Goal: Task Accomplishment & Management: Manage account settings

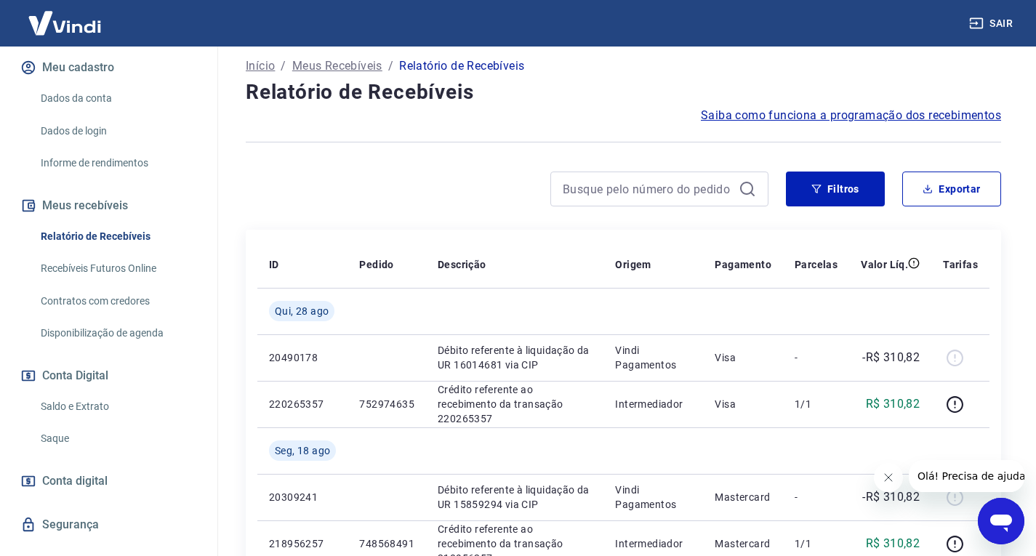
scroll to position [203, 0]
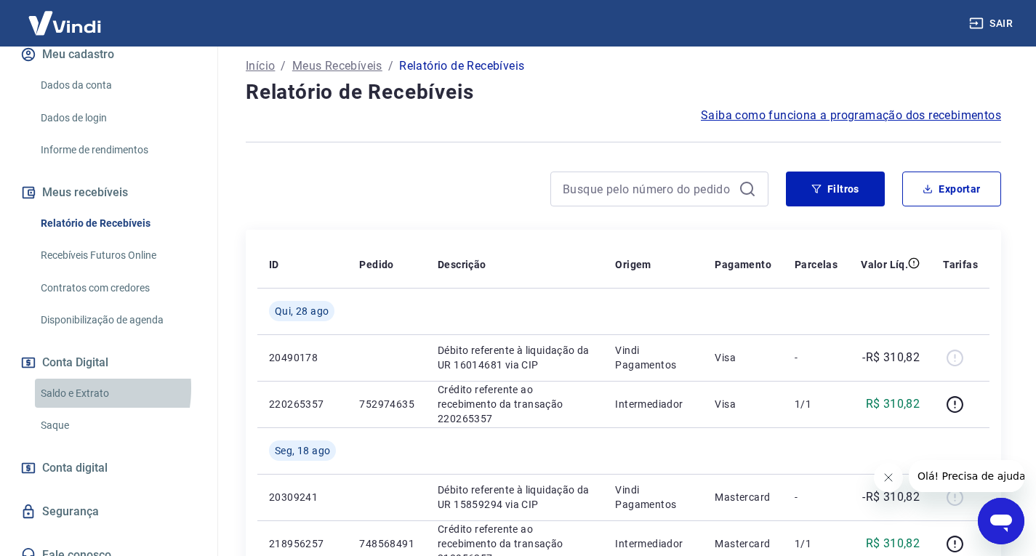
click at [60, 379] on link "Saldo e Extrato" at bounding box center [117, 394] width 165 height 30
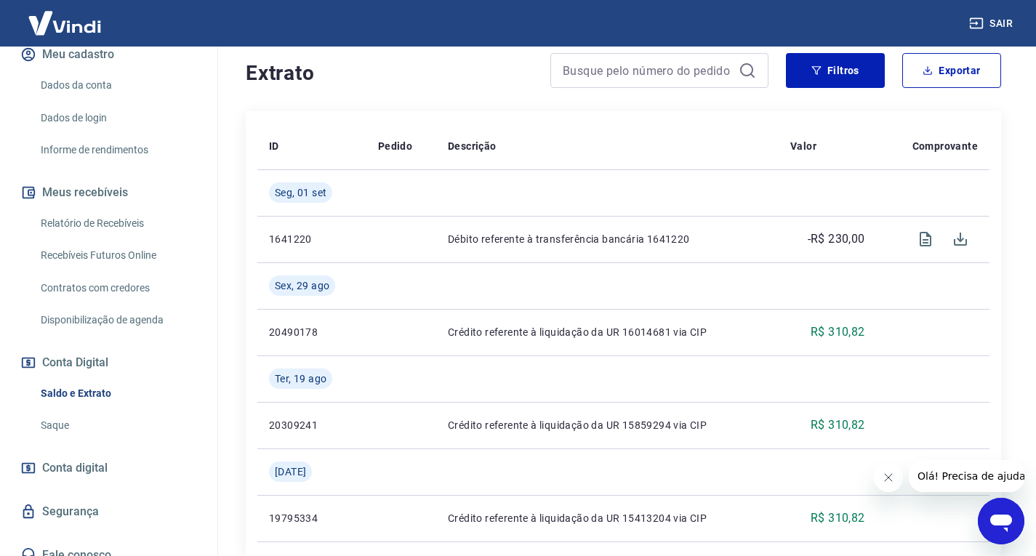
scroll to position [363, 0]
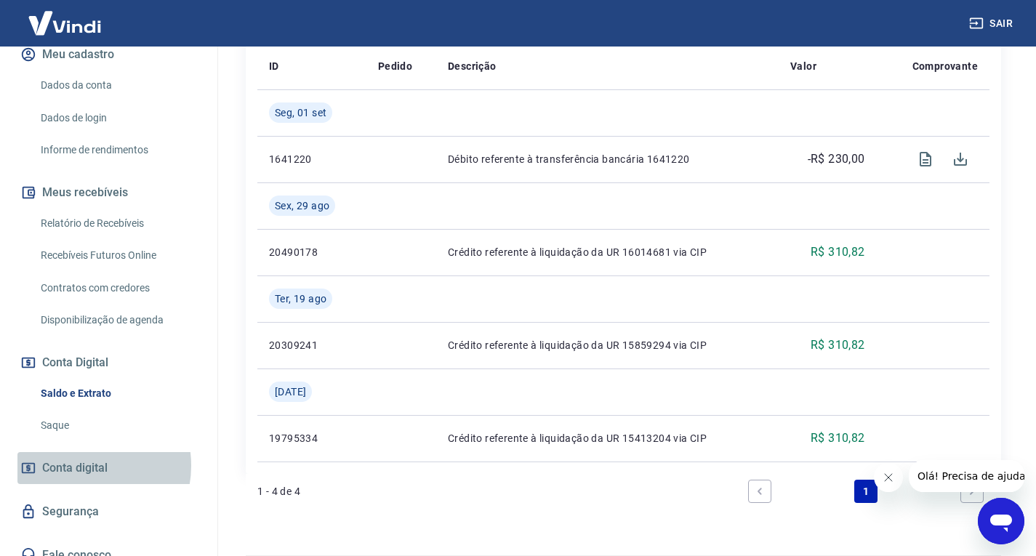
click at [84, 458] on span "Conta digital" at bounding box center [74, 468] width 65 height 20
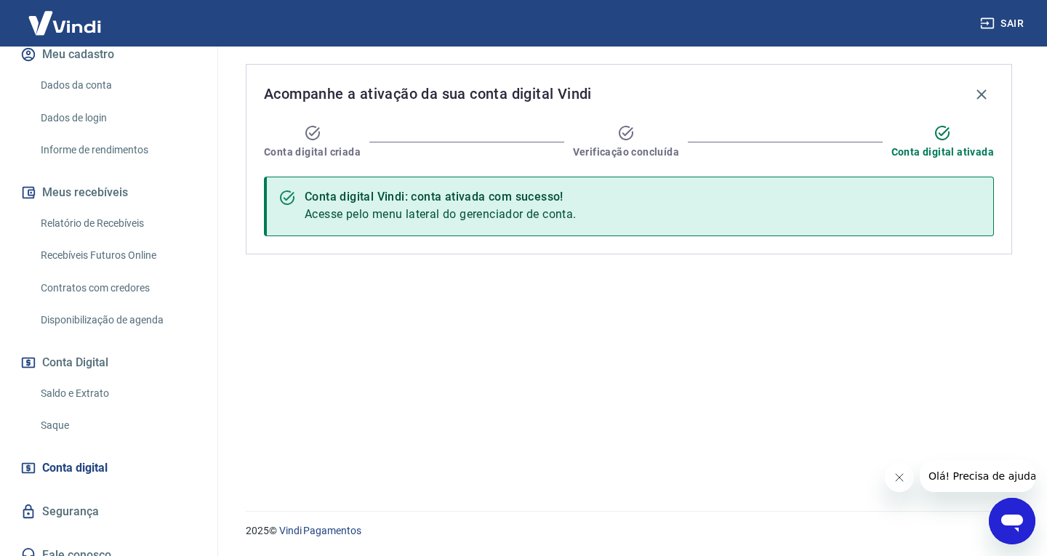
click at [51, 411] on link "Saque" at bounding box center [117, 426] width 165 height 30
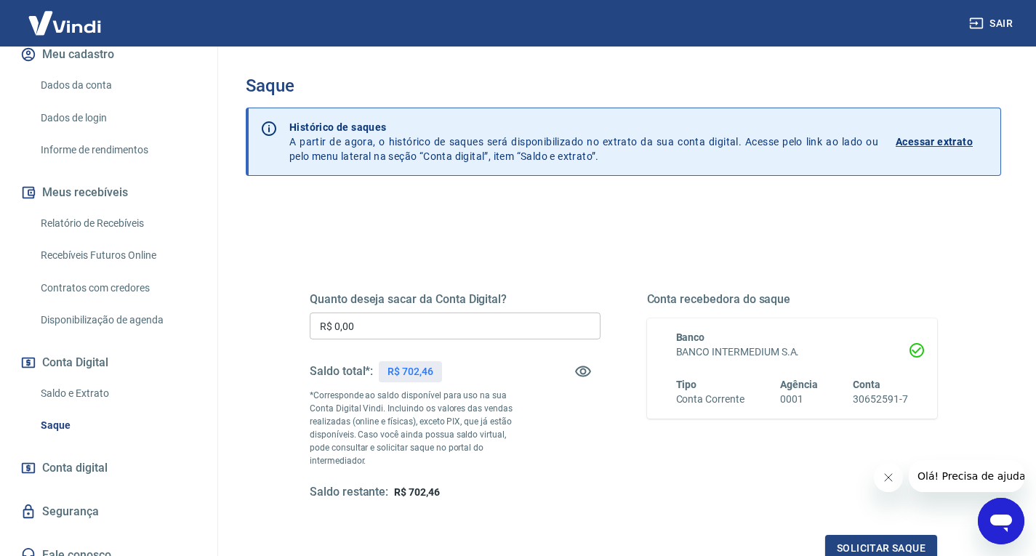
click at [73, 209] on link "Relatório de Recebíveis" at bounding box center [117, 224] width 165 height 30
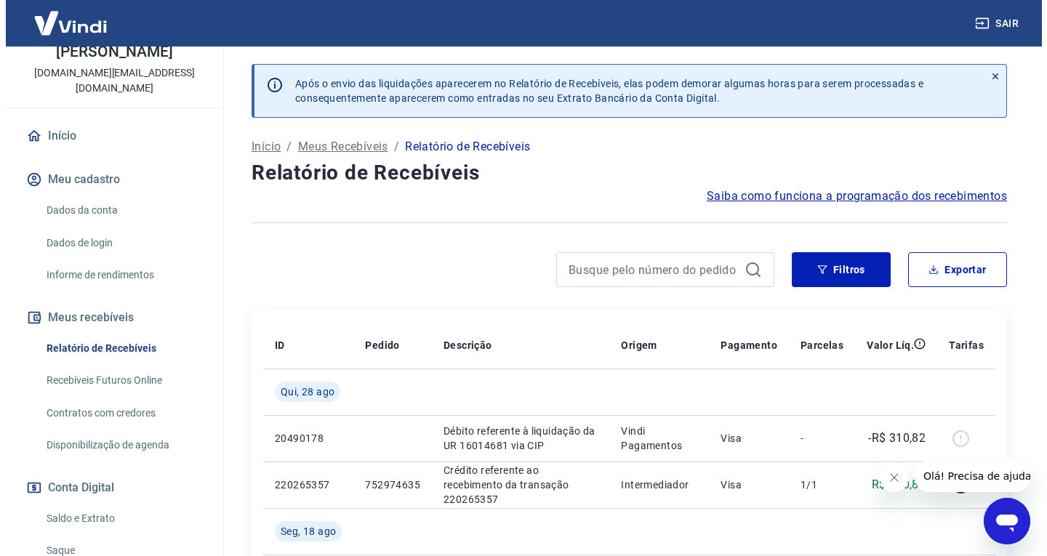
scroll to position [57, 0]
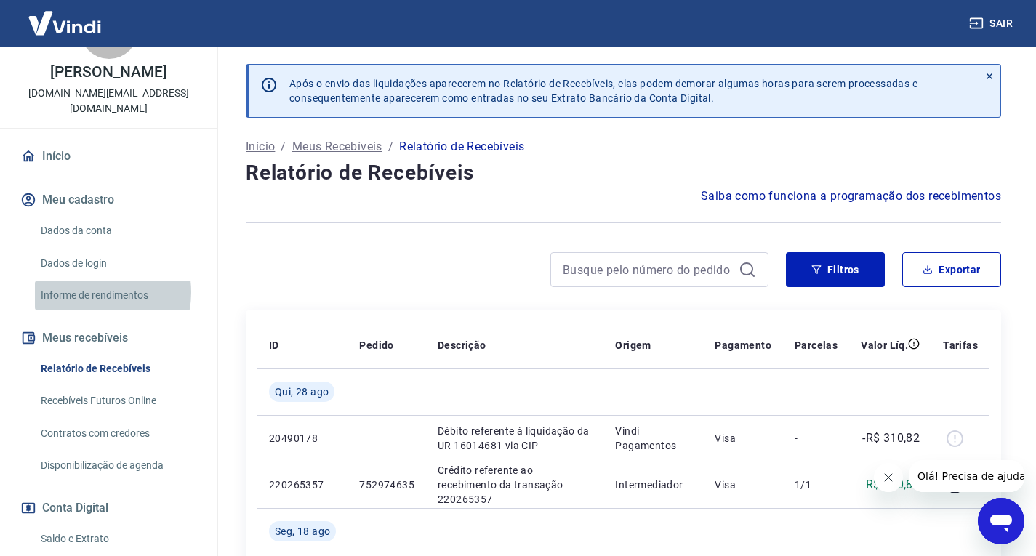
click at [90, 281] on link "Informe de rendimentos" at bounding box center [117, 296] width 165 height 30
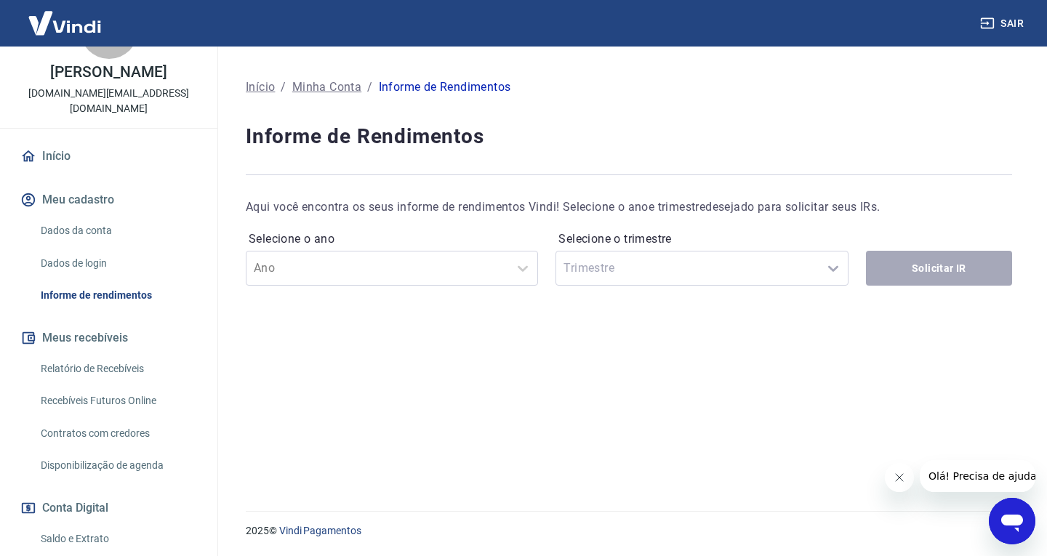
click at [919, 270] on div "Selecione o ano Ano Selecione o trimestre Trimestre Solicitar IR" at bounding box center [629, 256] width 766 height 58
click at [837, 267] on div "Selecione o trimestre Trimestre" at bounding box center [701, 256] width 292 height 58
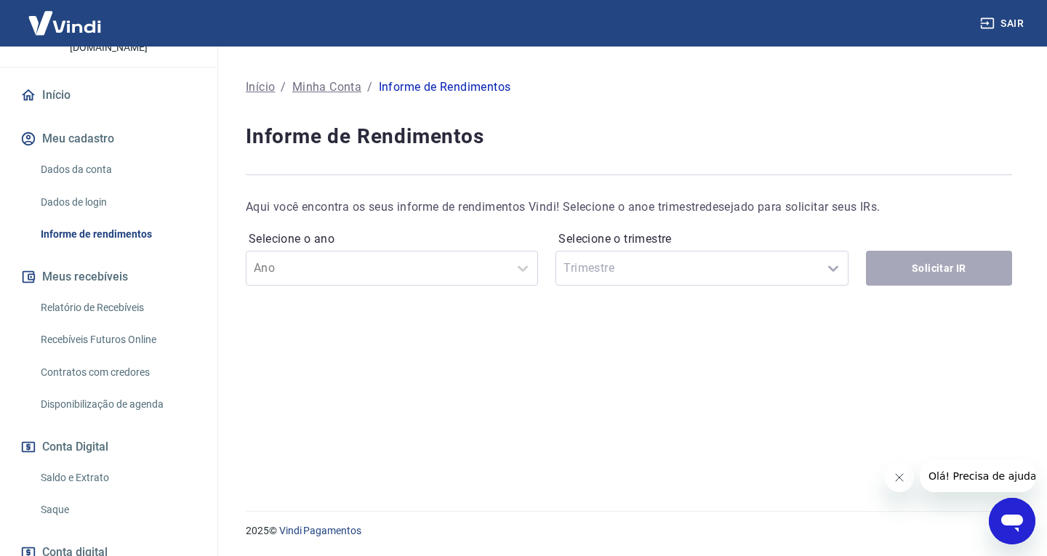
scroll to position [203, 0]
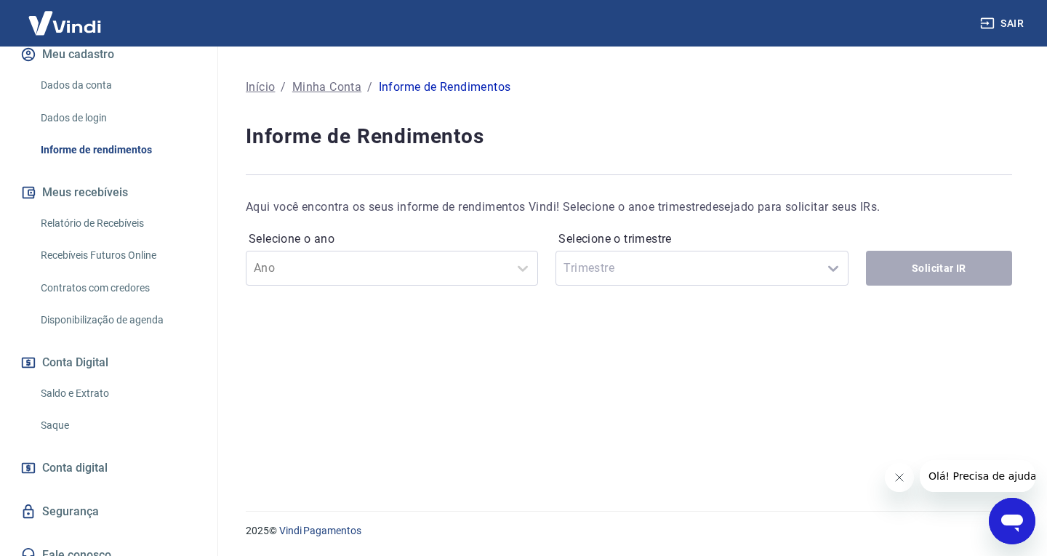
click at [67, 241] on link "Recebíveis Futuros Online" at bounding box center [117, 256] width 165 height 30
